Goal: Task Accomplishment & Management: Manage account settings

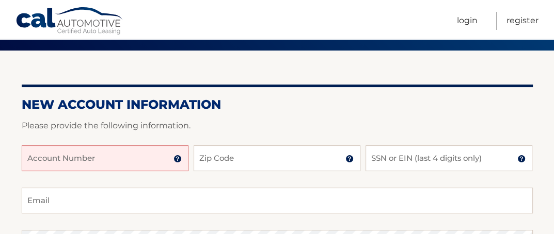
scroll to position [52, 0]
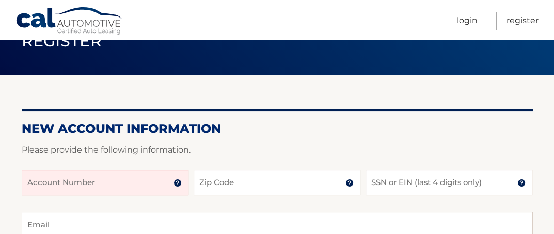
click at [132, 182] on input "Account Number" at bounding box center [105, 183] width 167 height 26
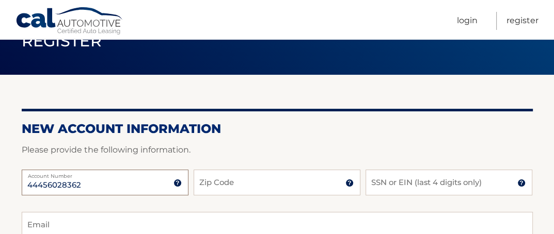
type input "44456028362"
click at [257, 189] on input "Zip Code" at bounding box center [276, 183] width 167 height 26
type input "11572"
click at [409, 181] on input "SSN or EIN (last 4 digits only)" at bounding box center [448, 183] width 167 height 26
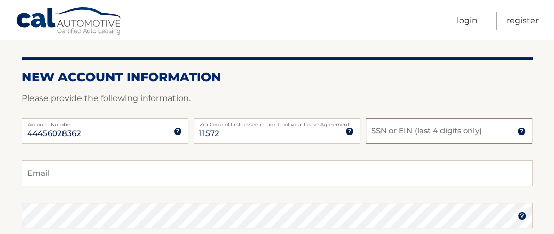
scroll to position [155, 0]
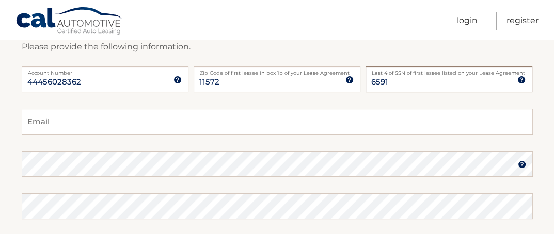
type input "6591"
click at [157, 125] on input "Email" at bounding box center [277, 122] width 511 height 26
type input "stevestrangio@gmail.com"
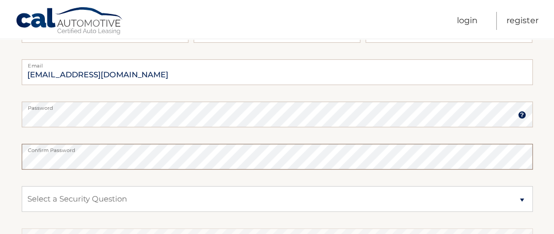
scroll to position [258, 0]
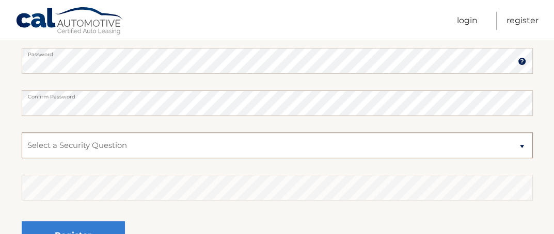
click at [520, 147] on select "Select a Security Question What was the name of your elementary school? What is…" at bounding box center [277, 146] width 511 height 26
select select "2"
click at [22, 133] on select "Select a Security Question What was the name of your elementary school? What is…" at bounding box center [277, 146] width 511 height 26
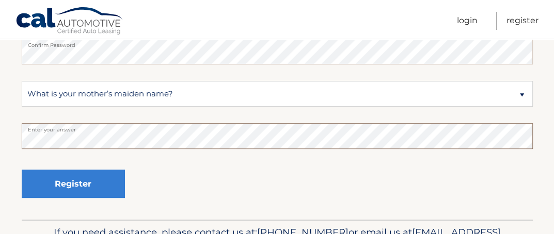
scroll to position [361, 0]
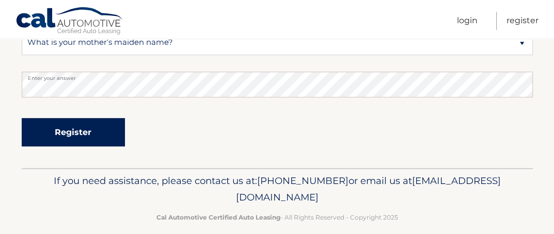
click at [87, 132] on button "Register" at bounding box center [73, 132] width 103 height 28
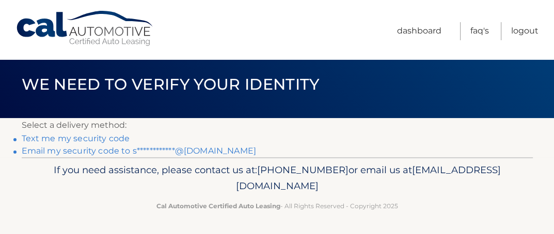
scroll to position [9, 0]
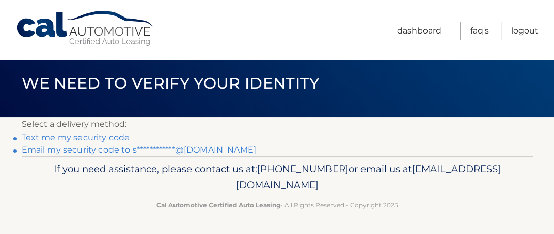
click at [111, 149] on link "**********" at bounding box center [139, 150] width 234 height 10
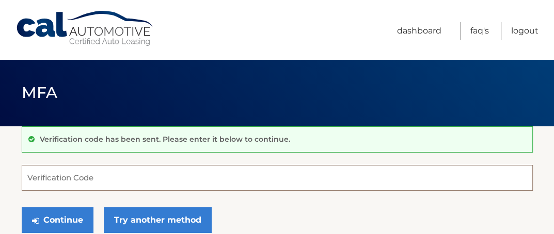
click at [101, 178] on input "Verification Code" at bounding box center [277, 178] width 511 height 26
paste input "256023"
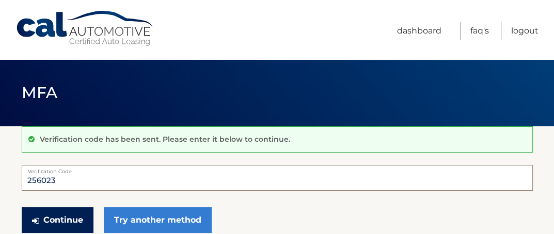
type input "256023"
click at [55, 217] on button "Continue" at bounding box center [58, 220] width 72 height 26
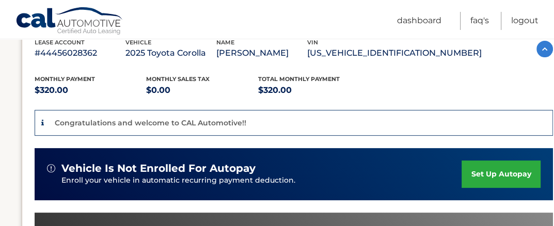
scroll to position [206, 0]
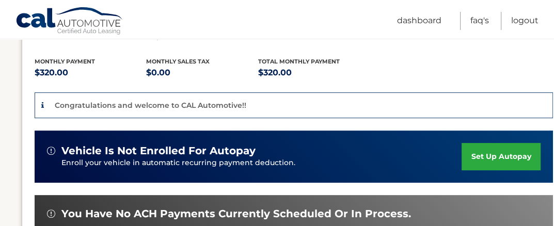
click at [501, 152] on link "set up autopay" at bounding box center [500, 156] width 78 height 27
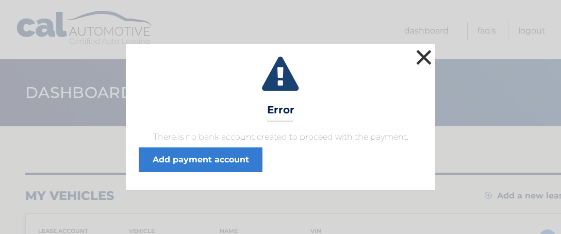
click at [426, 56] on button "×" at bounding box center [424, 57] width 21 height 21
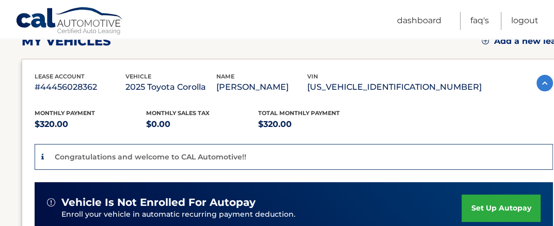
scroll to position [206, 0]
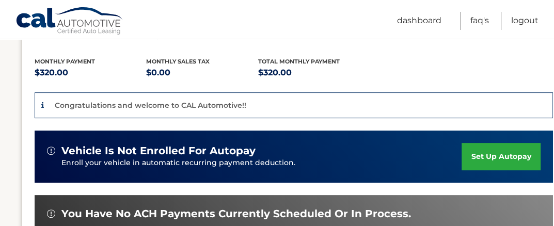
click at [495, 153] on link "set up autopay" at bounding box center [500, 156] width 78 height 27
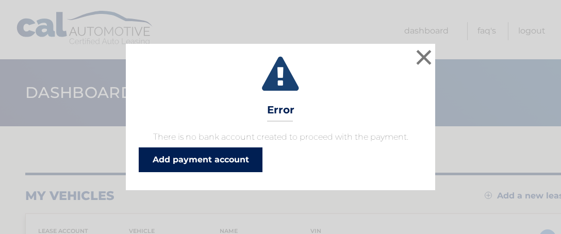
click at [230, 156] on link "Add payment account" at bounding box center [201, 160] width 124 height 25
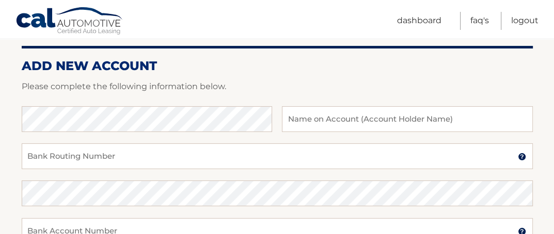
scroll to position [103, 0]
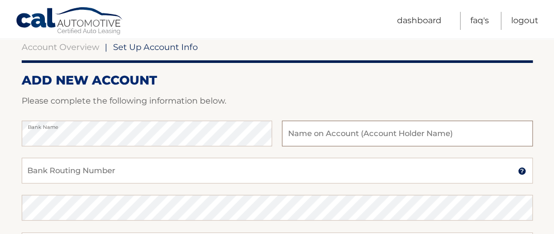
click at [318, 131] on input "text" at bounding box center [407, 134] width 250 height 26
type input "[PERSON_NAME]"
click at [119, 170] on input "Bank Routing Number" at bounding box center [277, 171] width 511 height 26
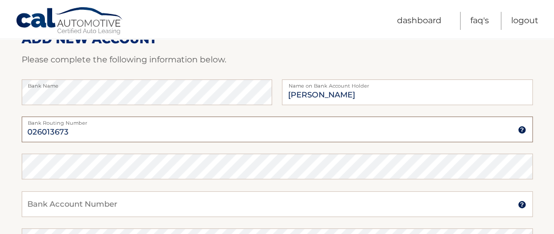
scroll to position [155, 0]
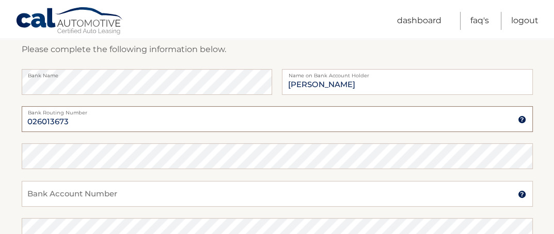
click at [43, 122] on input "026013673" at bounding box center [277, 119] width 511 height 26
type input "026013673"
click at [105, 189] on input "Bank Account Number" at bounding box center [277, 194] width 511 height 26
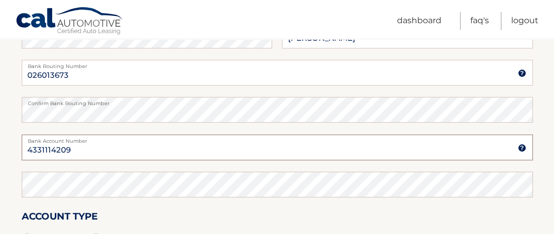
scroll to position [258, 0]
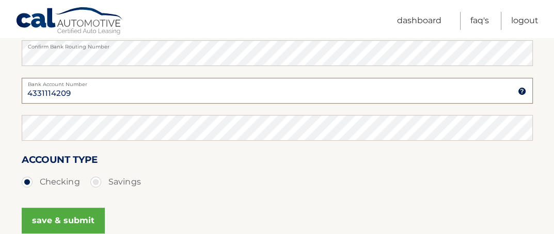
click at [56, 91] on input "4331114209" at bounding box center [277, 91] width 511 height 26
type input "4331114209"
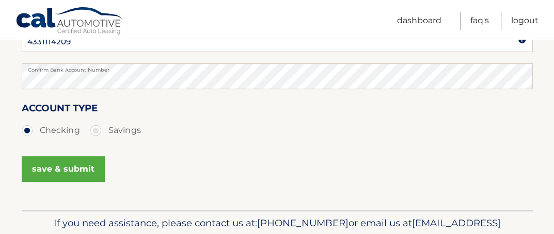
click at [69, 170] on button "save & submit" at bounding box center [63, 169] width 83 height 26
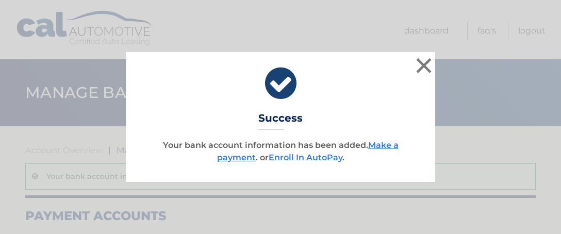
click at [314, 157] on link "Enroll In AutoPay" at bounding box center [306, 158] width 74 height 10
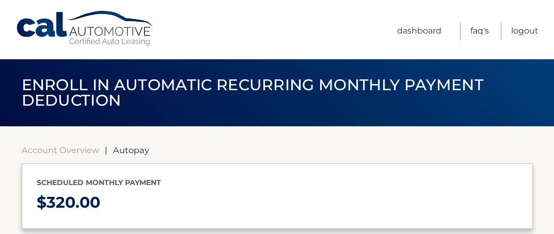
select select "ZGYzZTQzZTQtMGE0MC00MDRlLTg0Y2QtMDNmYzJkZTY5ZDhh"
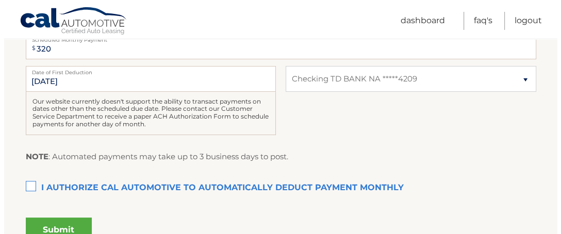
scroll to position [310, 0]
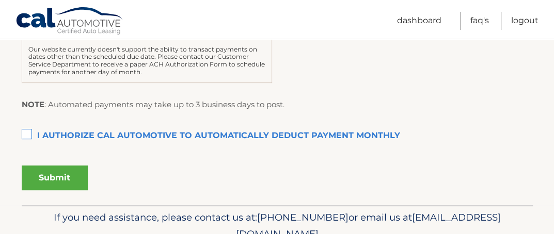
click at [29, 133] on label "I authorize cal automotive to automatically deduct payment monthly This checkbo…" at bounding box center [277, 136] width 511 height 21
click at [0, 0] on input "I authorize cal automotive to automatically deduct payment monthly This checkbo…" at bounding box center [0, 0] width 0 height 0
click at [61, 174] on button "Submit" at bounding box center [55, 178] width 66 height 25
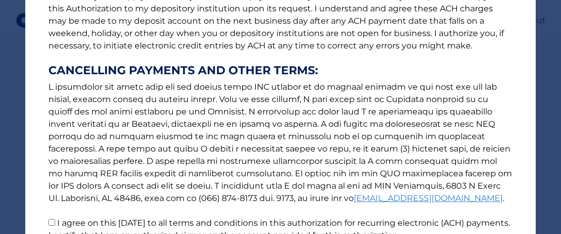
scroll to position [253, 0]
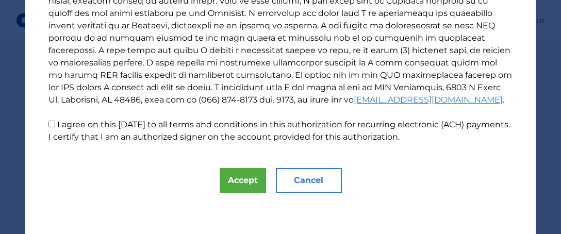
click at [49, 123] on input "I agree on this 10/13/2025 to all terms and conditions in this authorization fo…" at bounding box center [52, 124] width 7 height 7
checkbox input "true"
click at [246, 180] on button "Accept" at bounding box center [243, 180] width 46 height 25
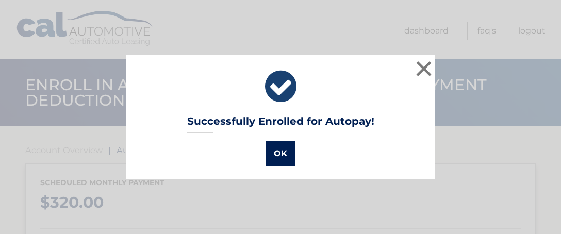
click at [277, 151] on button "OK" at bounding box center [281, 153] width 30 height 25
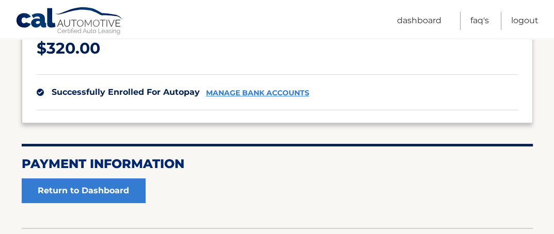
scroll to position [155, 0]
